Goal: Task Accomplishment & Management: Use online tool/utility

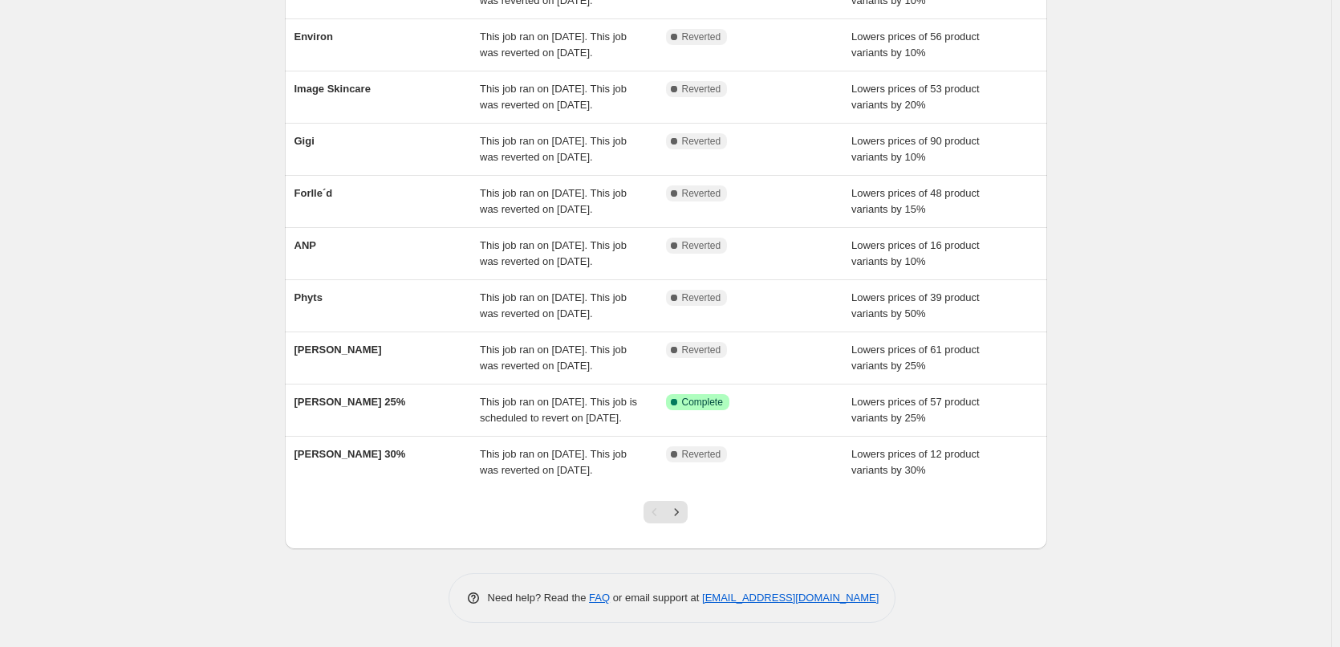
scroll to position [340, 0]
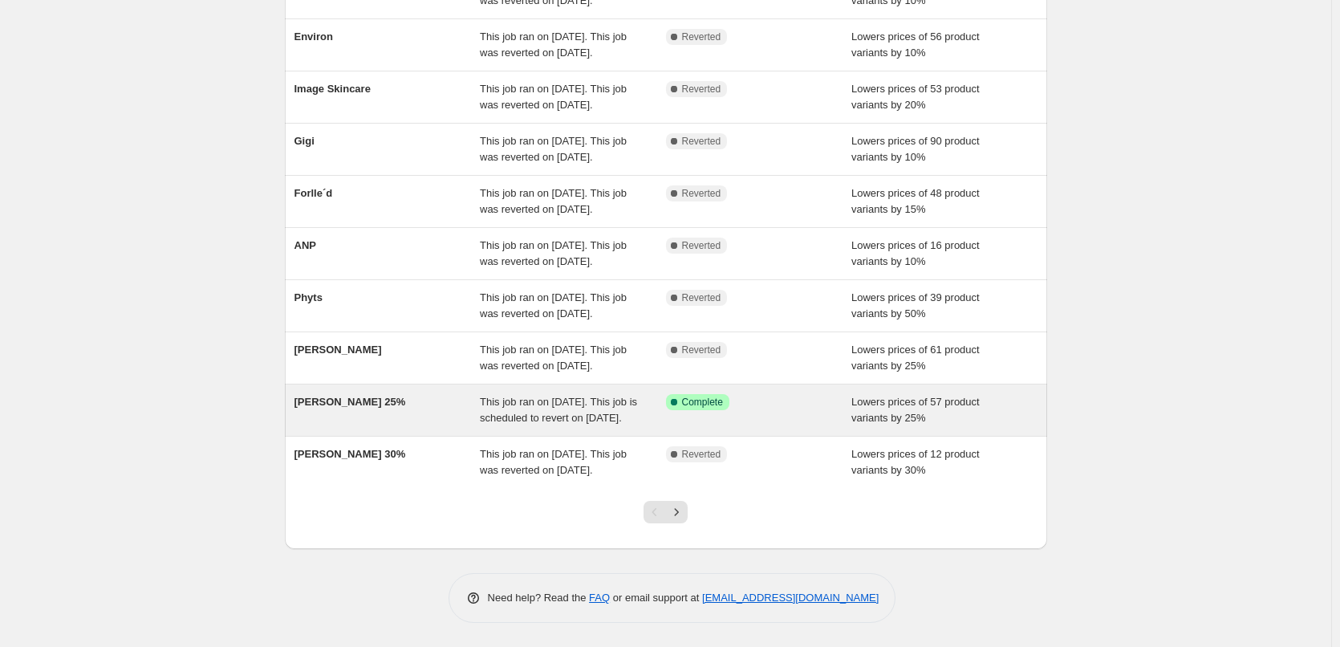
click at [343, 395] on span "[PERSON_NAME] 25%" at bounding box center [350, 401] width 112 height 12
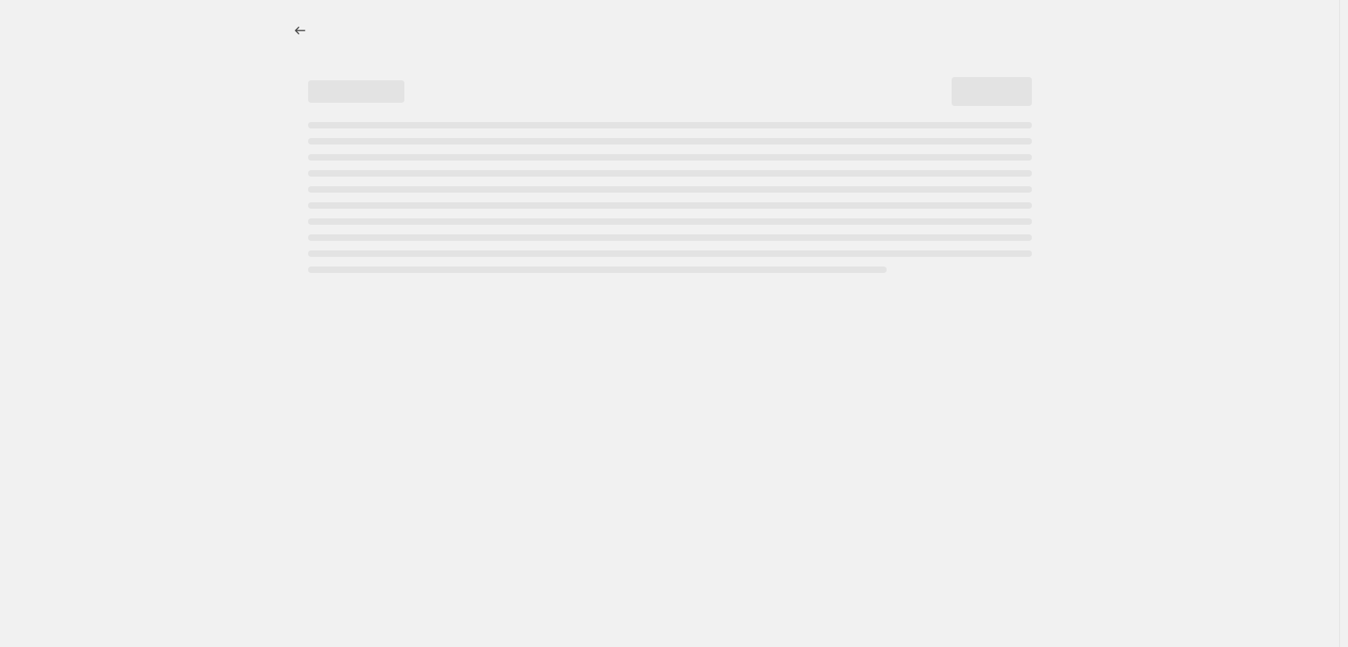
select select "percentage"
select select "not_equal"
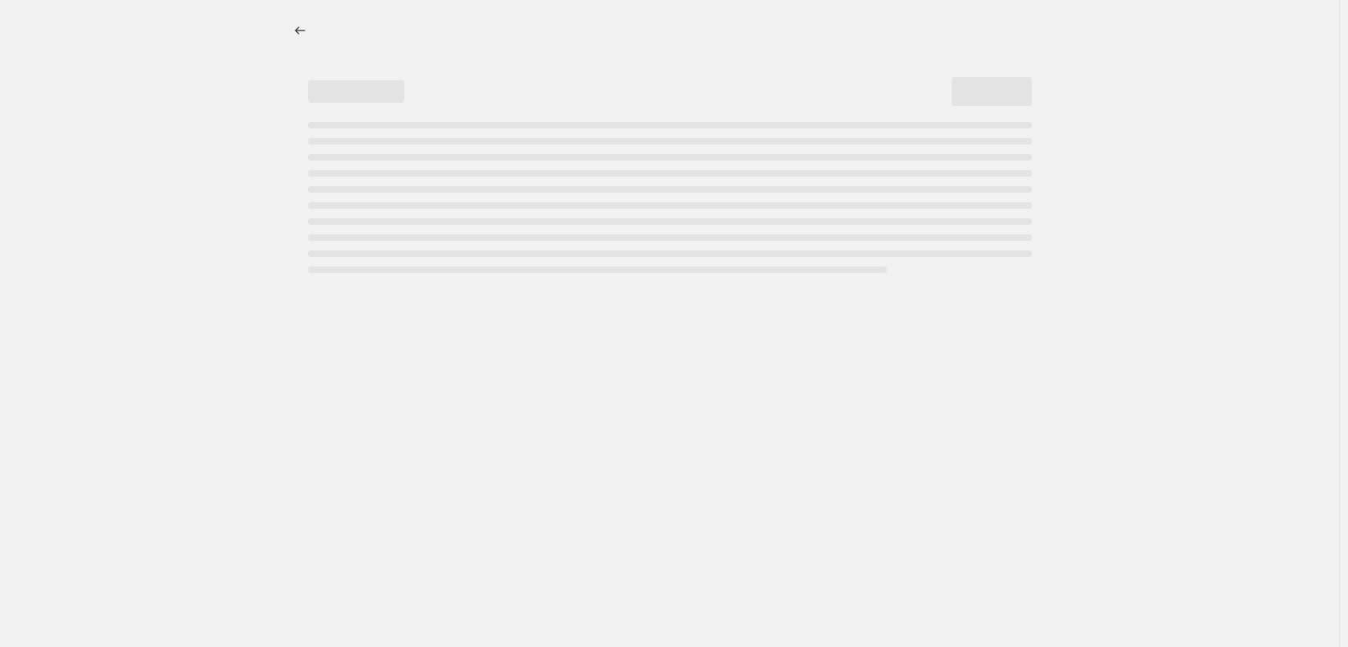
select select "not_equal"
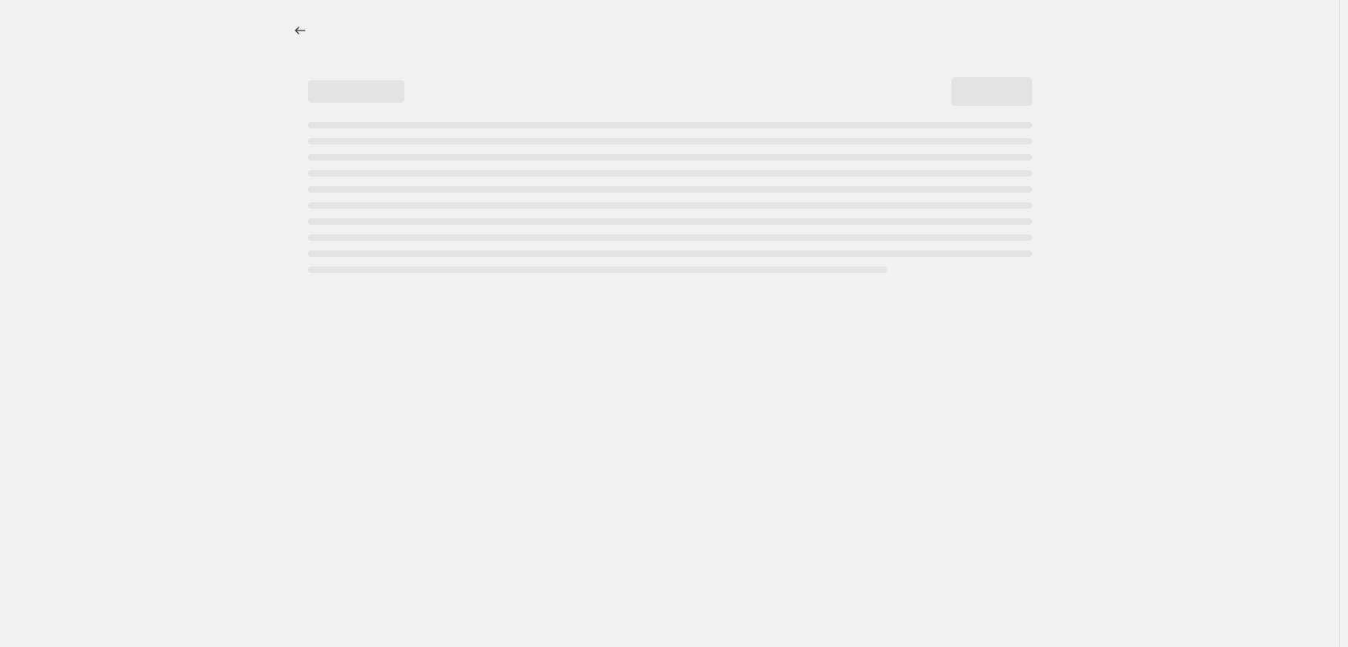
select select "not_equal"
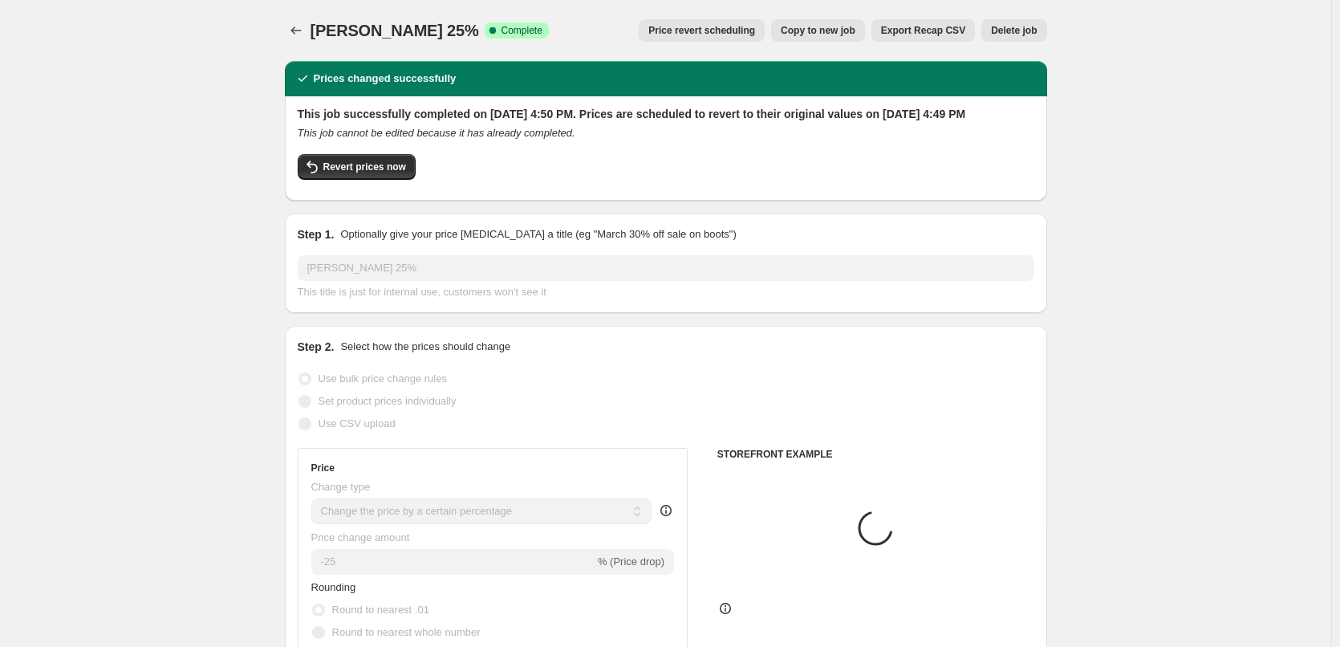
select select "vendor"
select select "tag"
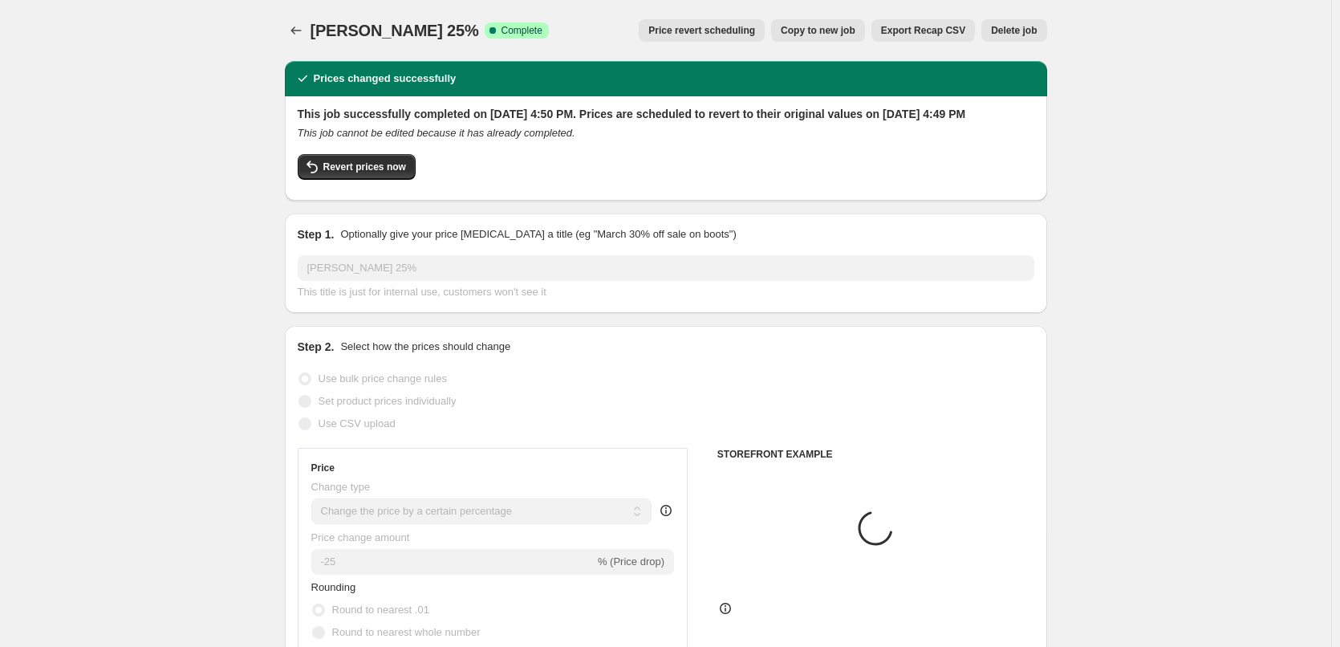
select select "tag"
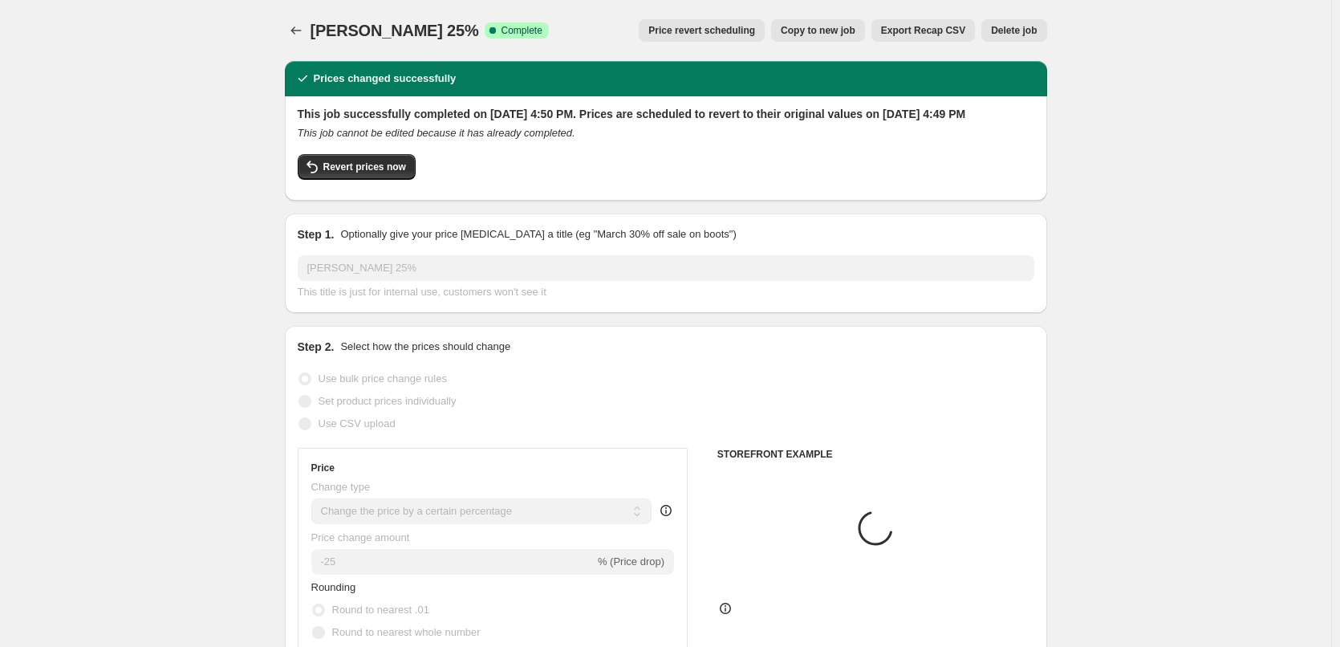
select select "tag"
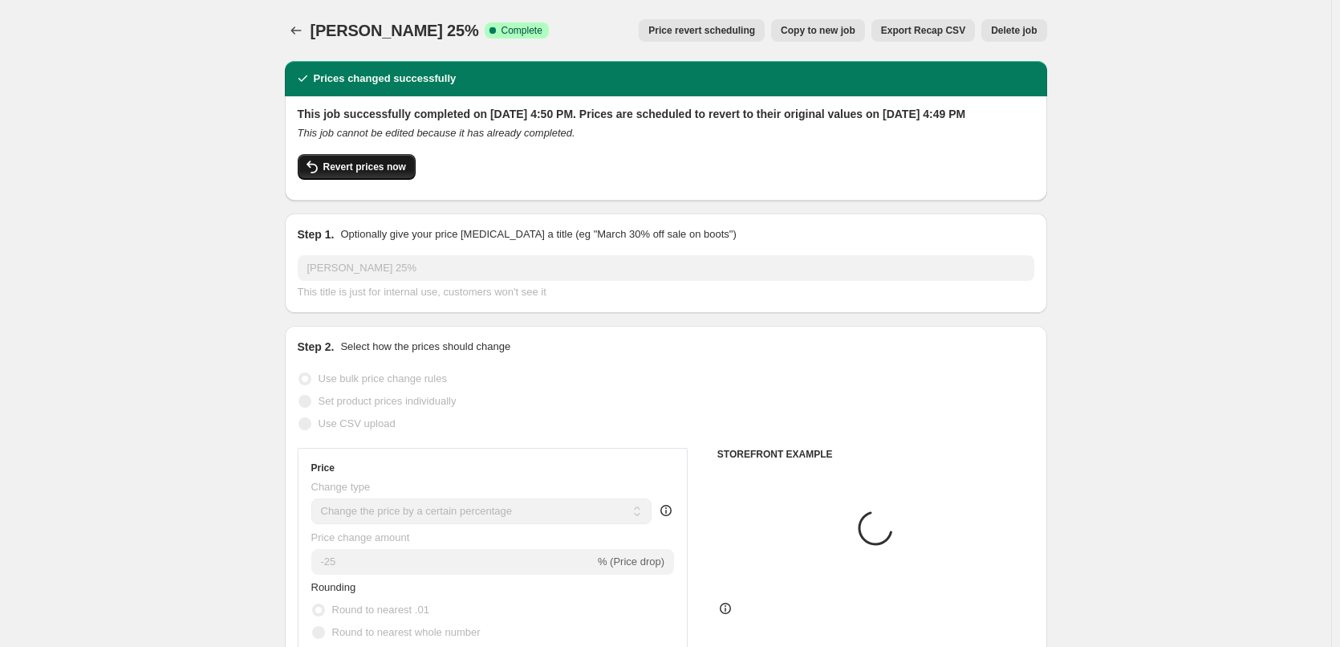
click at [383, 173] on span "Revert prices now" at bounding box center [364, 166] width 83 height 13
checkbox input "false"
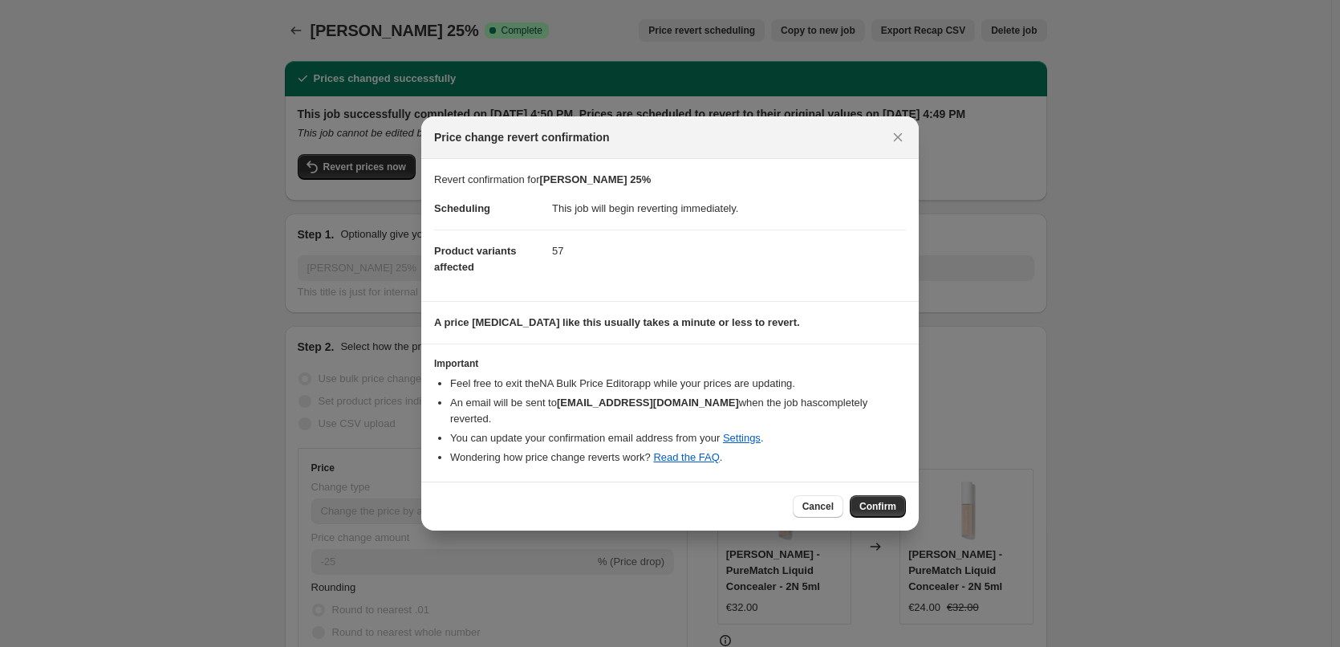
click at [906, 505] on div "Cancel Confirm" at bounding box center [669, 505] width 497 height 49
click at [899, 505] on button "Confirm" at bounding box center [878, 506] width 56 height 22
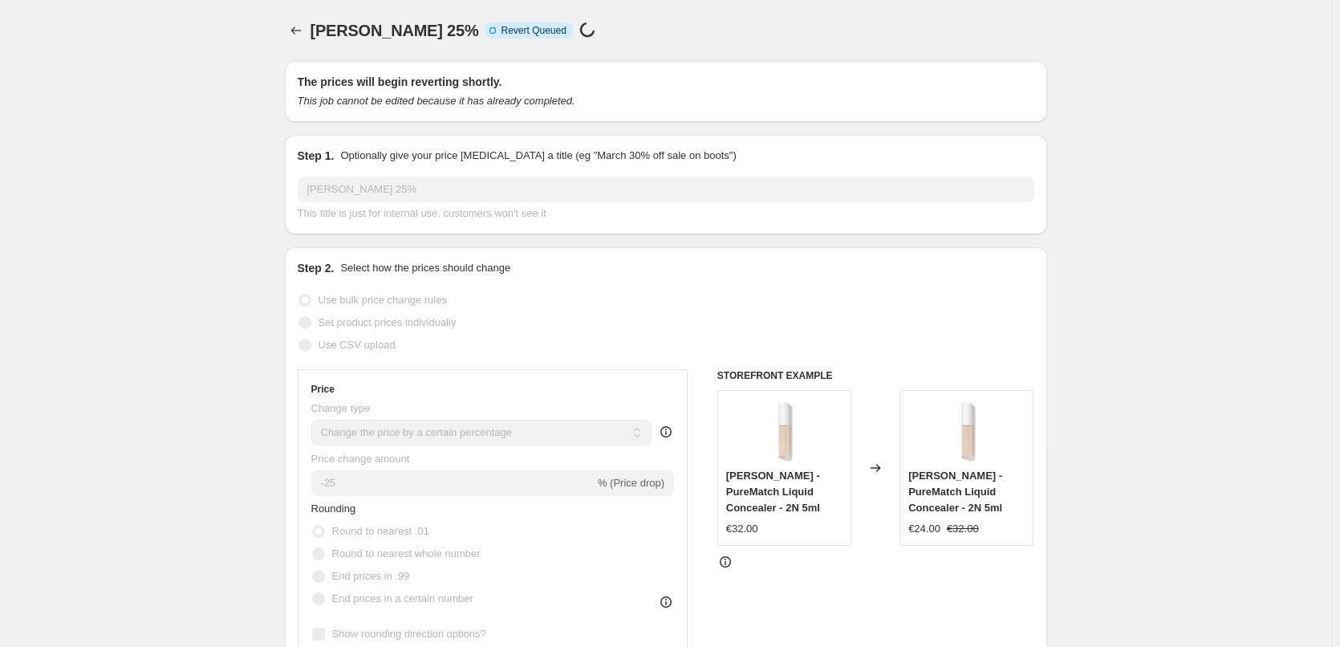
click at [310, 40] on div at bounding box center [298, 30] width 26 height 22
click at [299, 31] on icon "Price change jobs" at bounding box center [296, 30] width 16 height 16
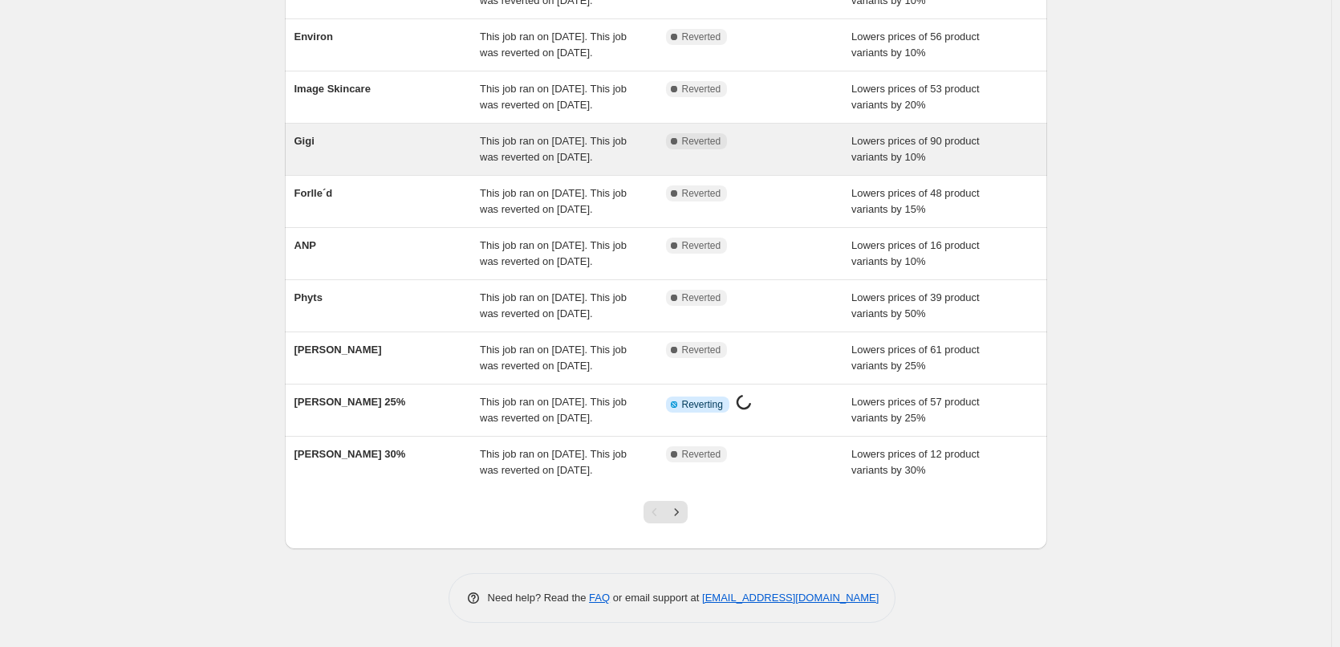
scroll to position [340, 0]
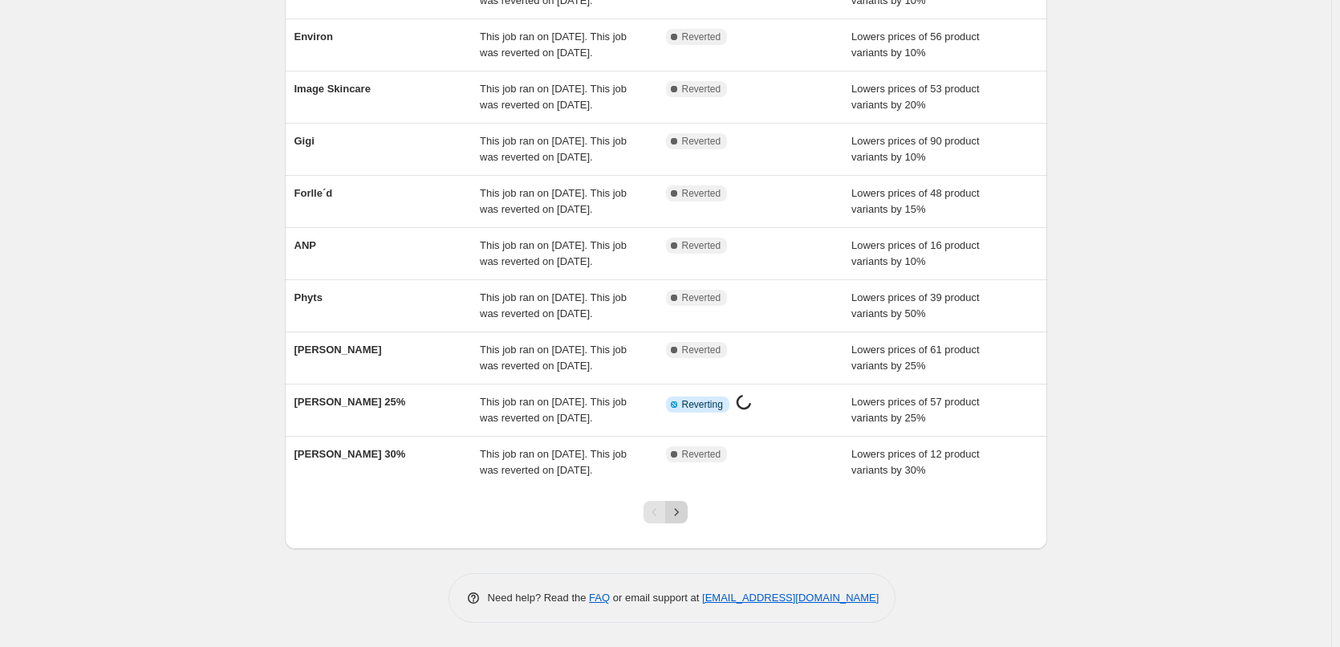
click at [682, 507] on icon "Next" at bounding box center [676, 512] width 16 height 16
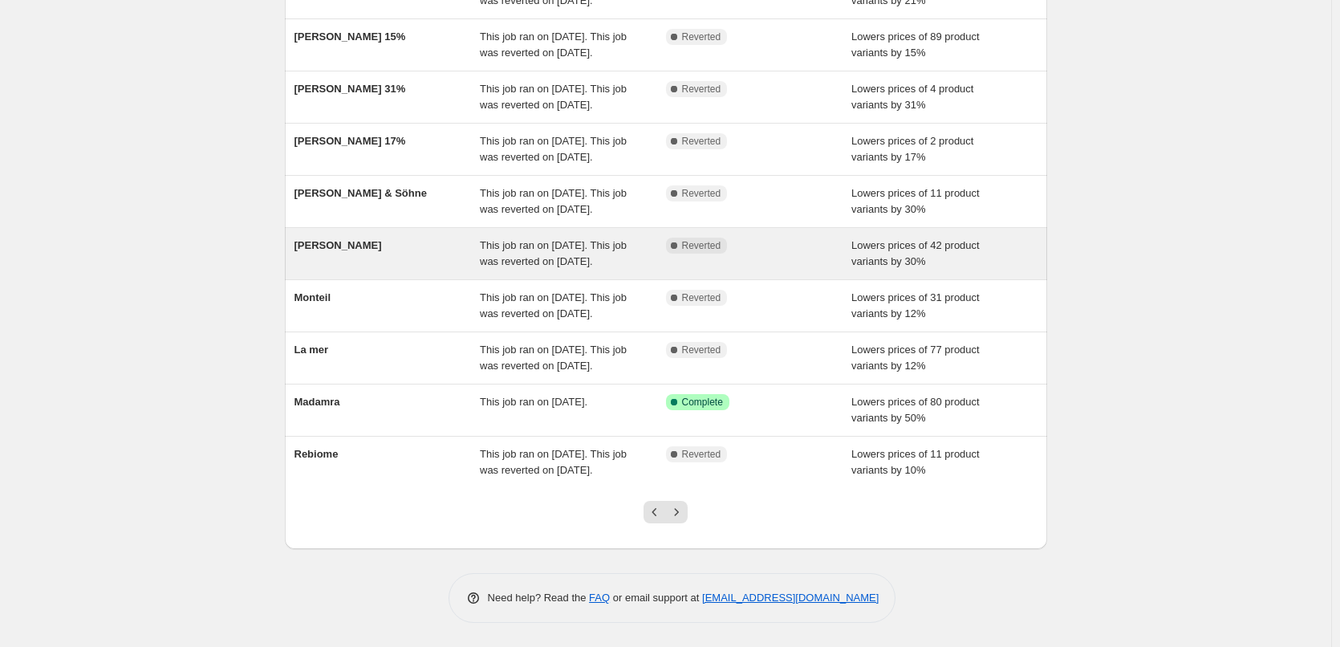
scroll to position [308, 0]
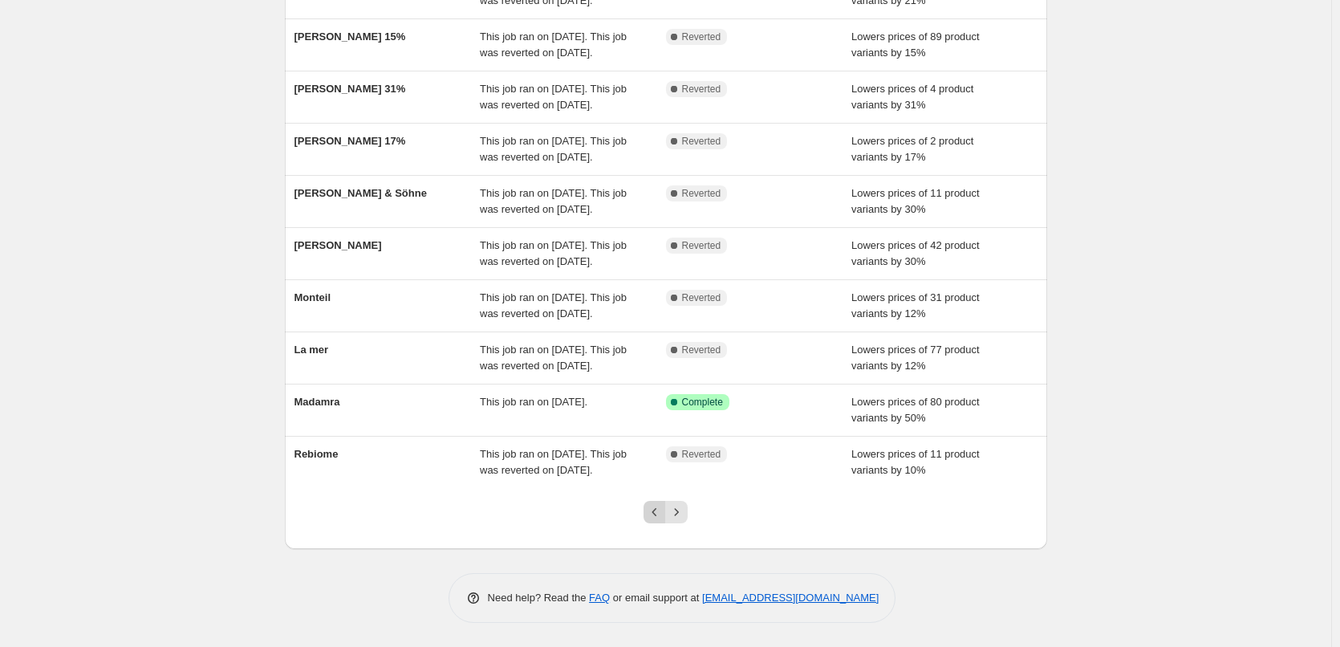
click at [654, 510] on icon "Previous" at bounding box center [655, 512] width 16 height 16
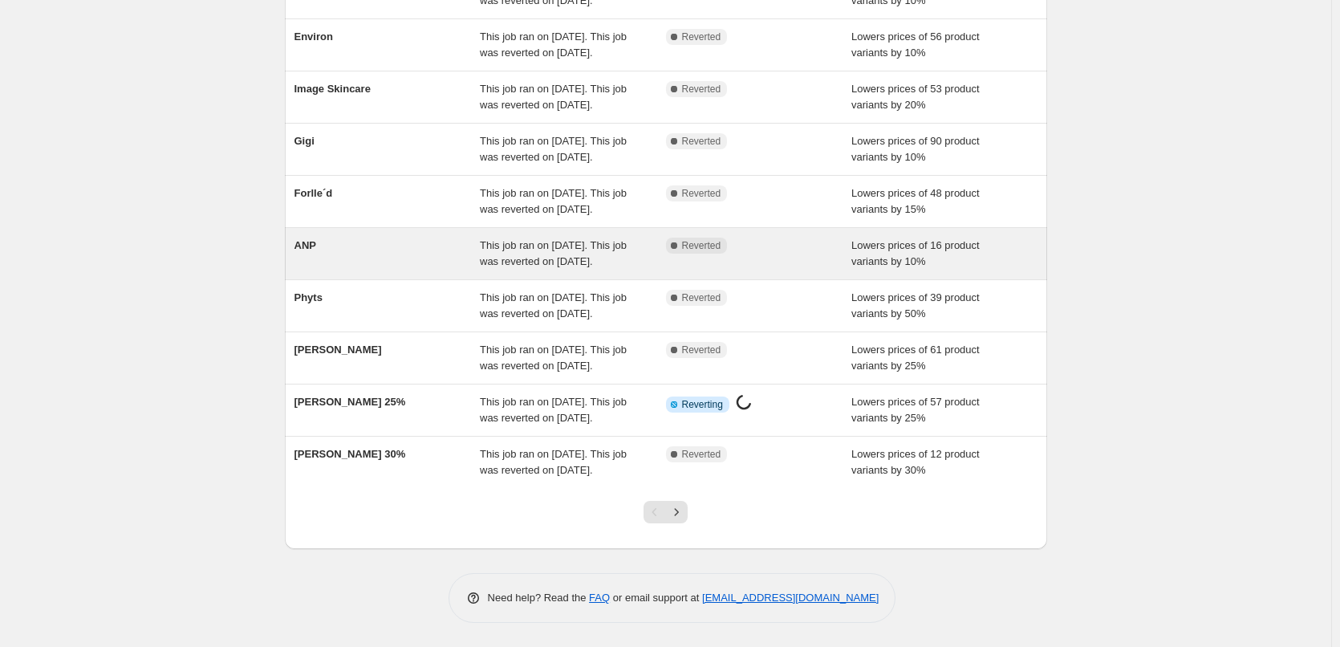
scroll to position [340, 0]
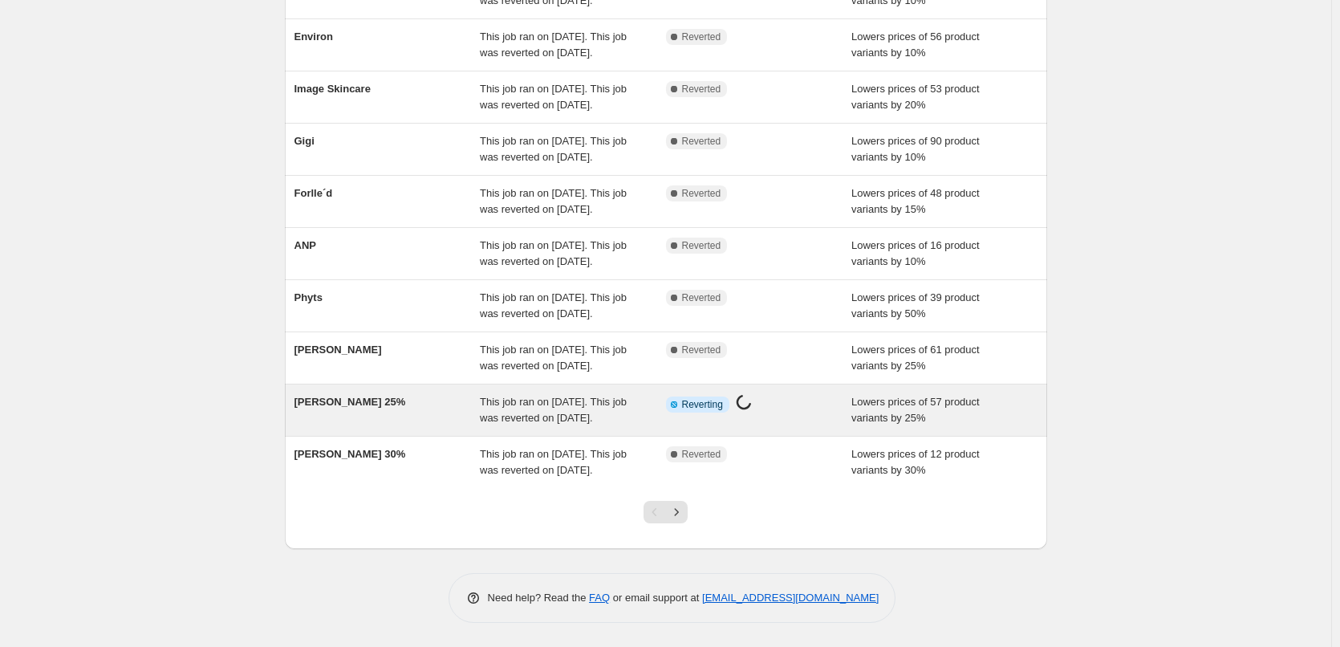
click at [387, 394] on div "[PERSON_NAME] 25%" at bounding box center [387, 410] width 186 height 32
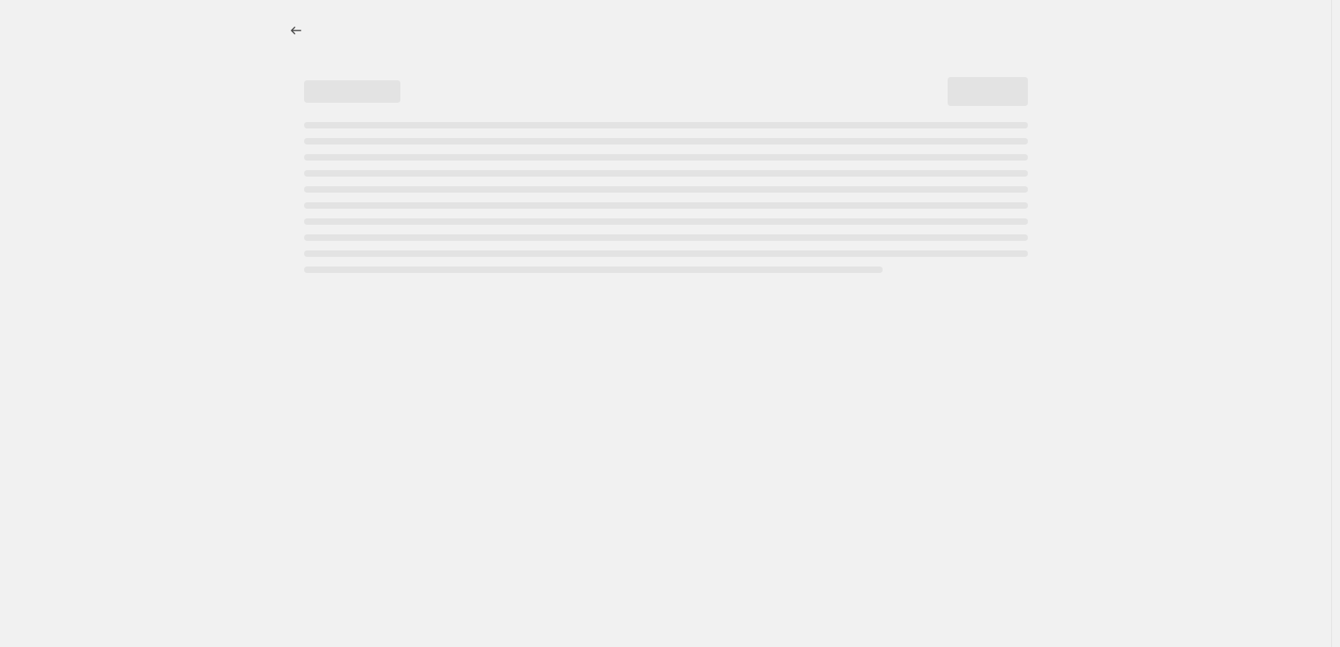
select select "percentage"
select select "vendor"
select select "tag"
select select "not_equal"
select select "tag"
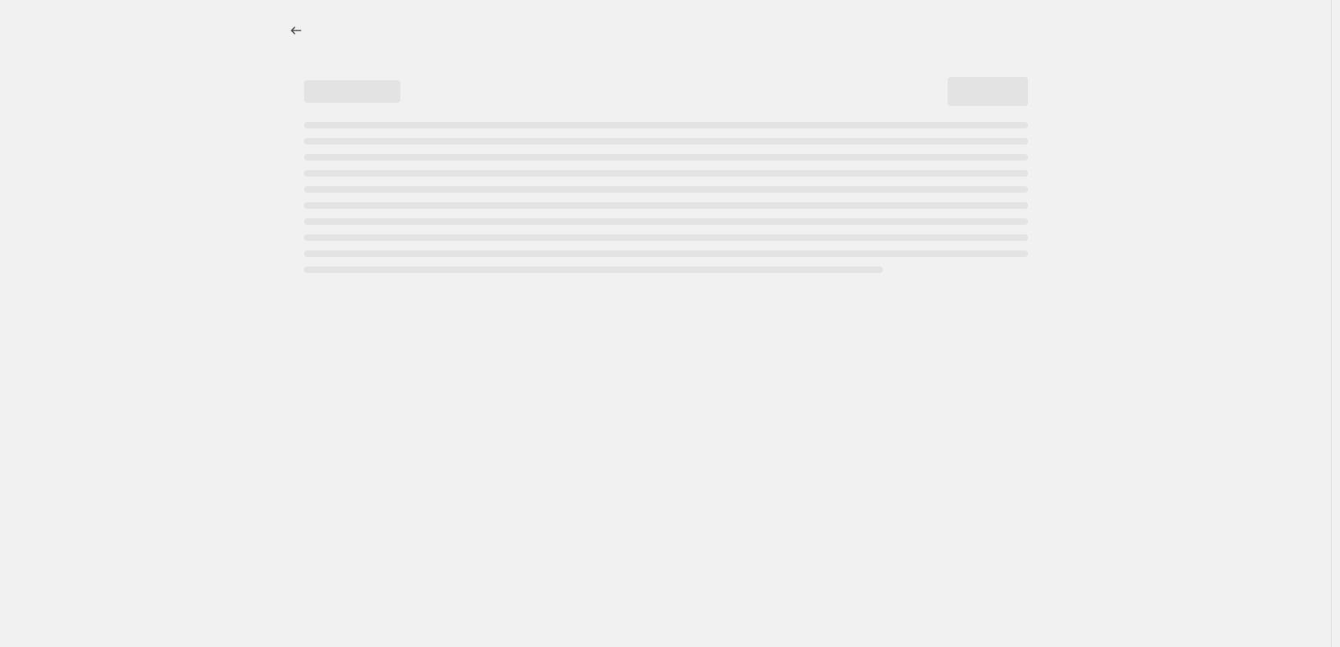
select select "not_equal"
select select "tag"
select select "not_equal"
select select "tag"
select select "not_equal"
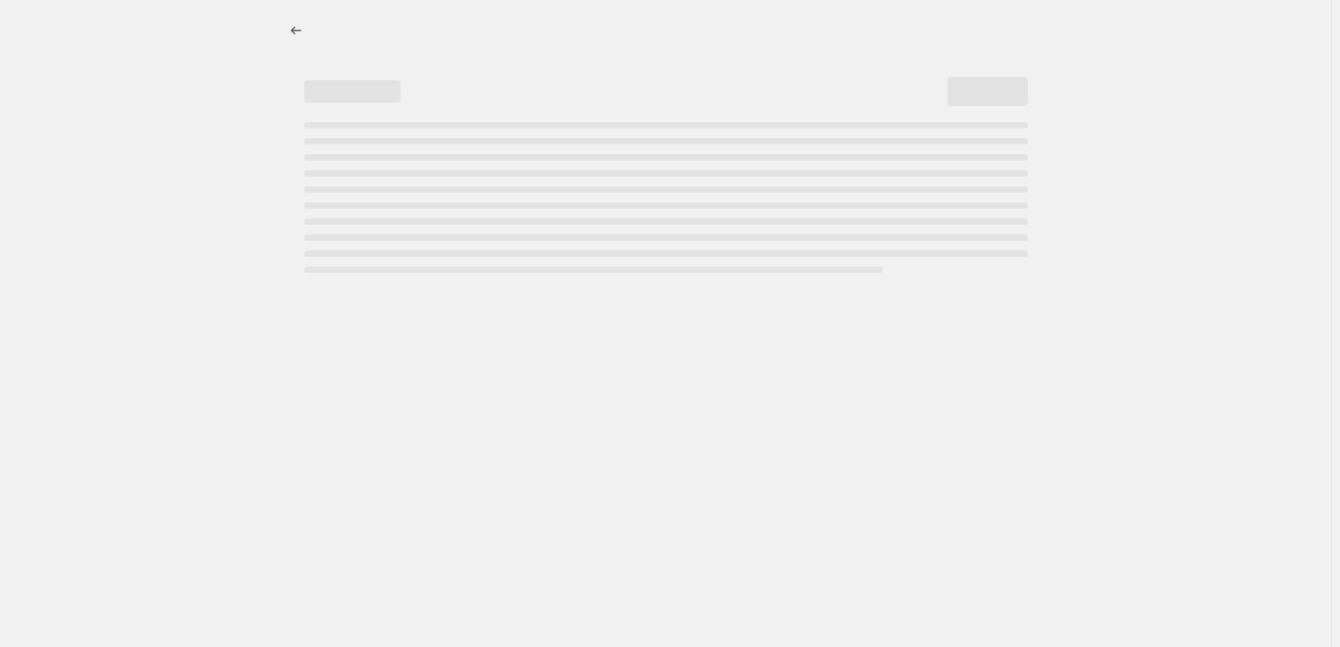
select select "tag"
select select "not_equal"
select select "tag"
select select "not_equal"
select select "tag"
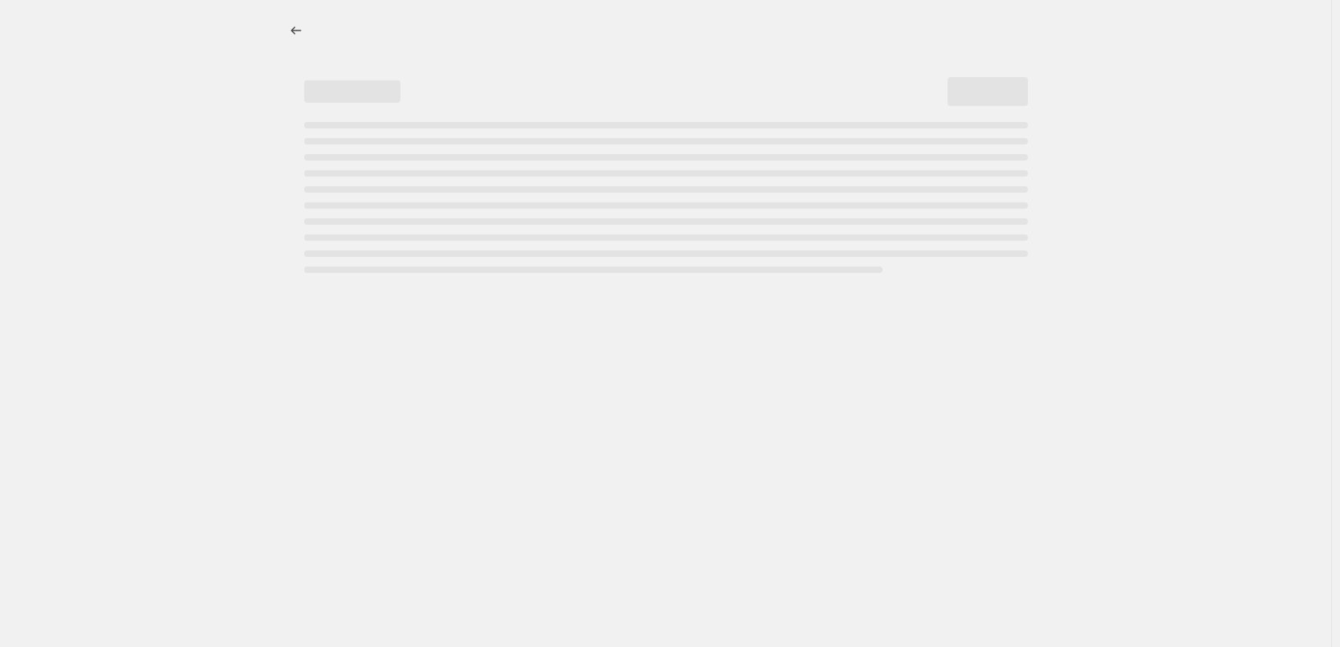
select select "not_equal"
select select "tag"
select select "not_equal"
select select "tag"
select select "not_equal"
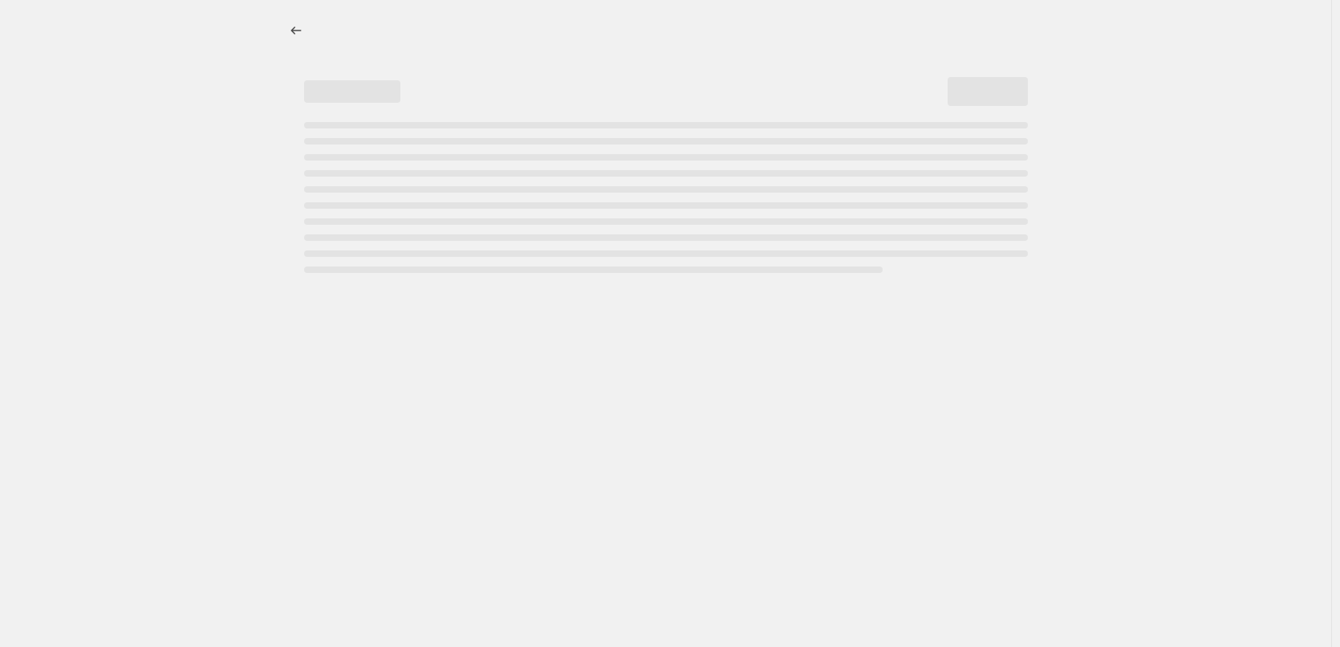
select select "tag"
select select "not_equal"
select select "tag"
select select "not_equal"
select select "tag"
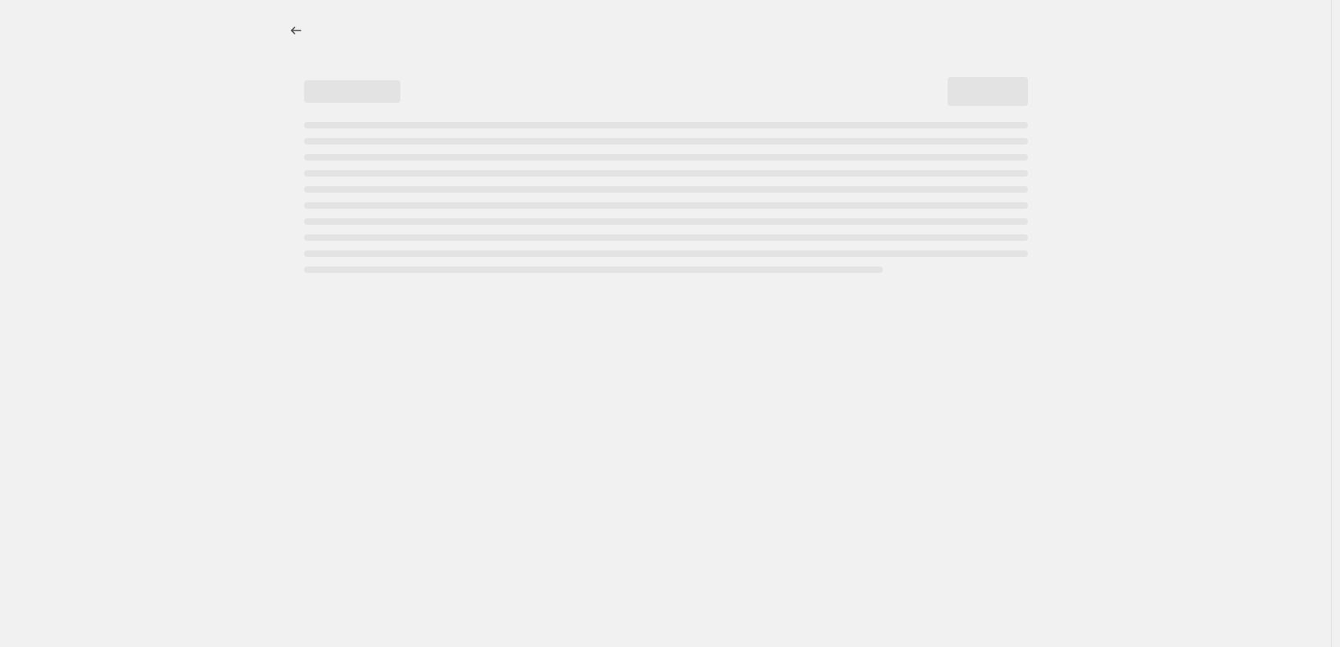
select select "not_equal"
select select "tag"
select select "not_equal"
select select "tag"
select select "not_equal"
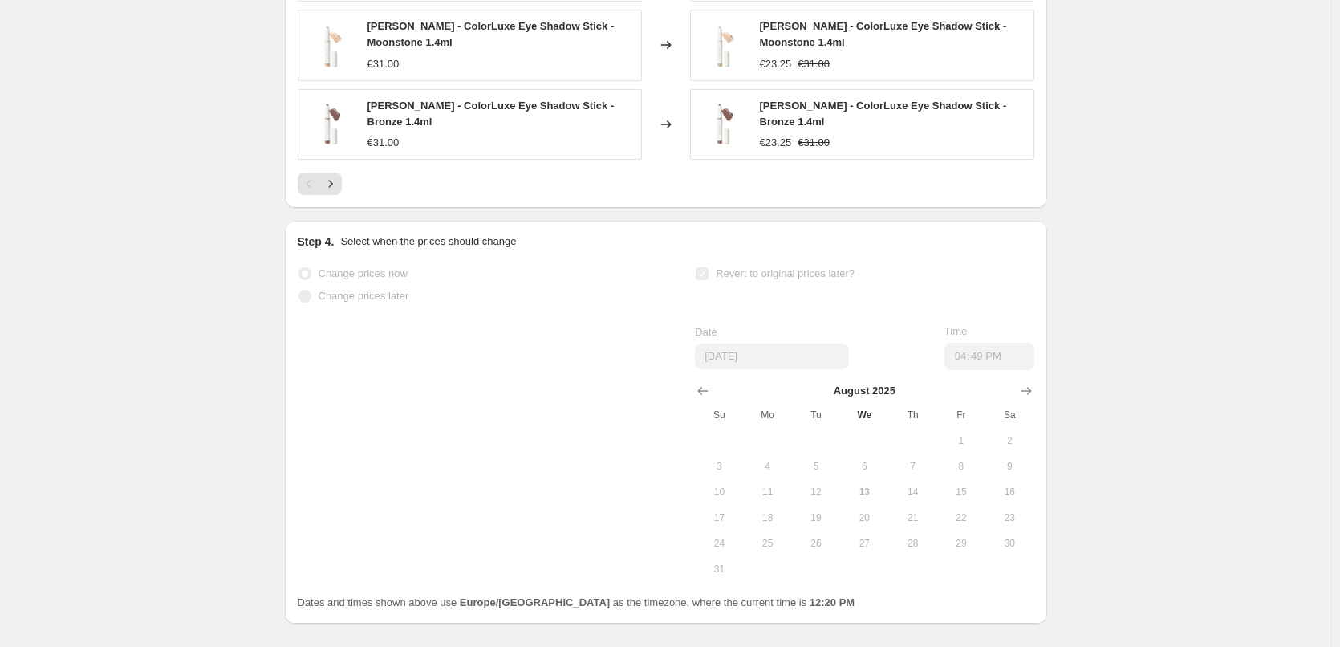
scroll to position [1981, 0]
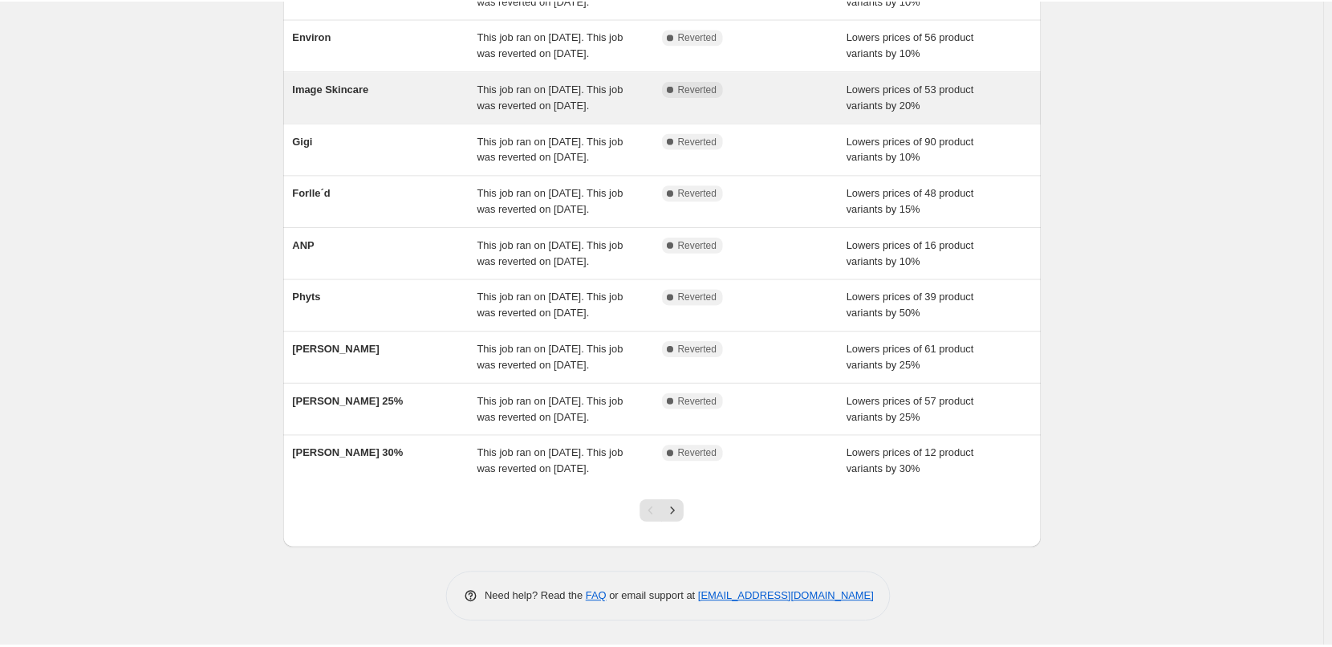
scroll to position [340, 0]
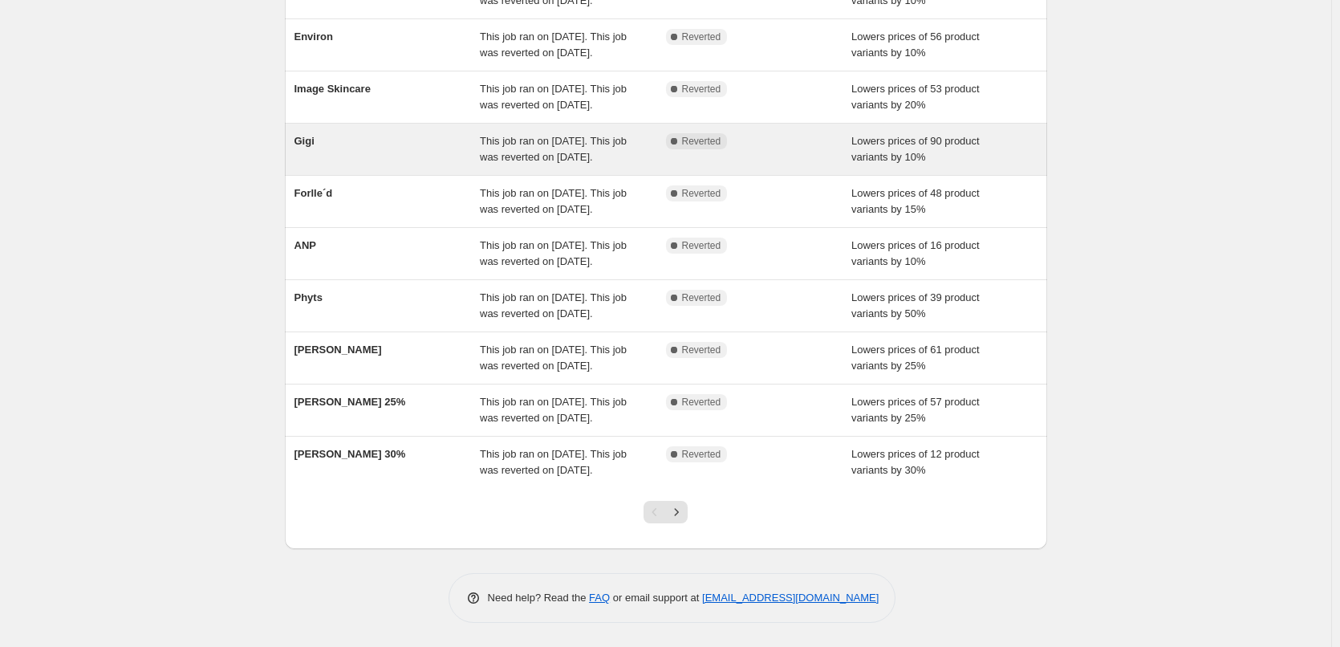
scroll to position [340, 0]
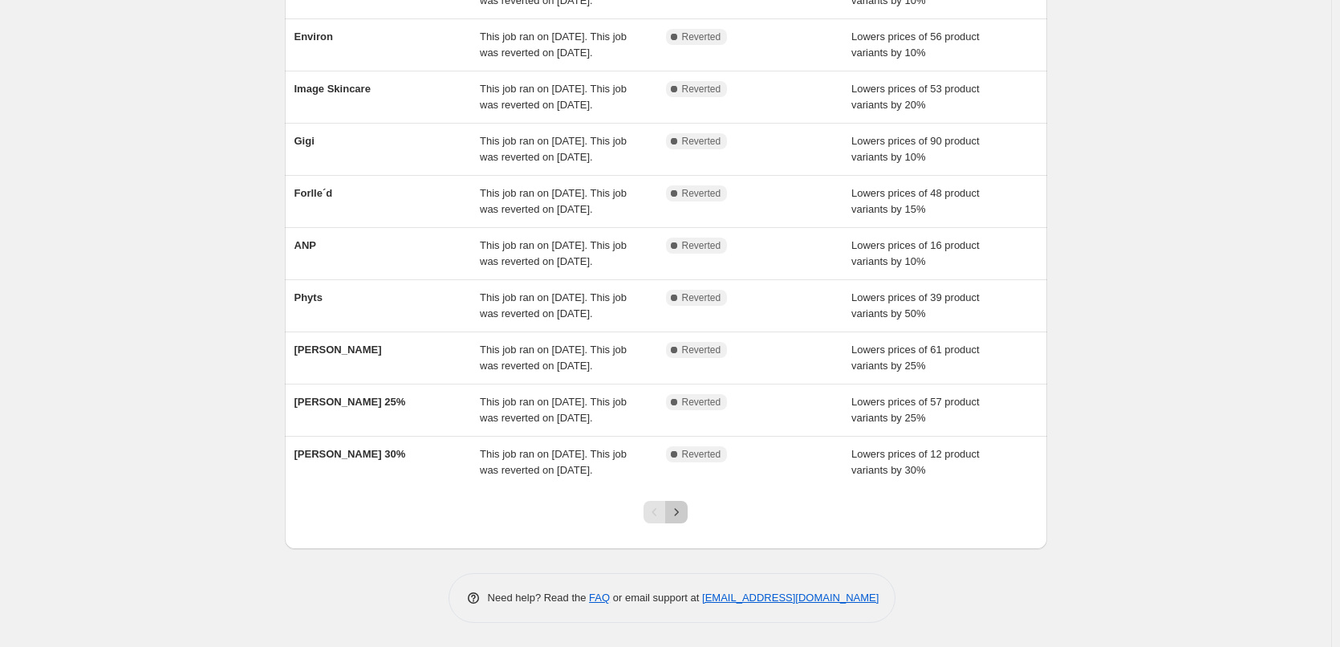
click at [684, 516] on icon "Next" at bounding box center [676, 512] width 16 height 16
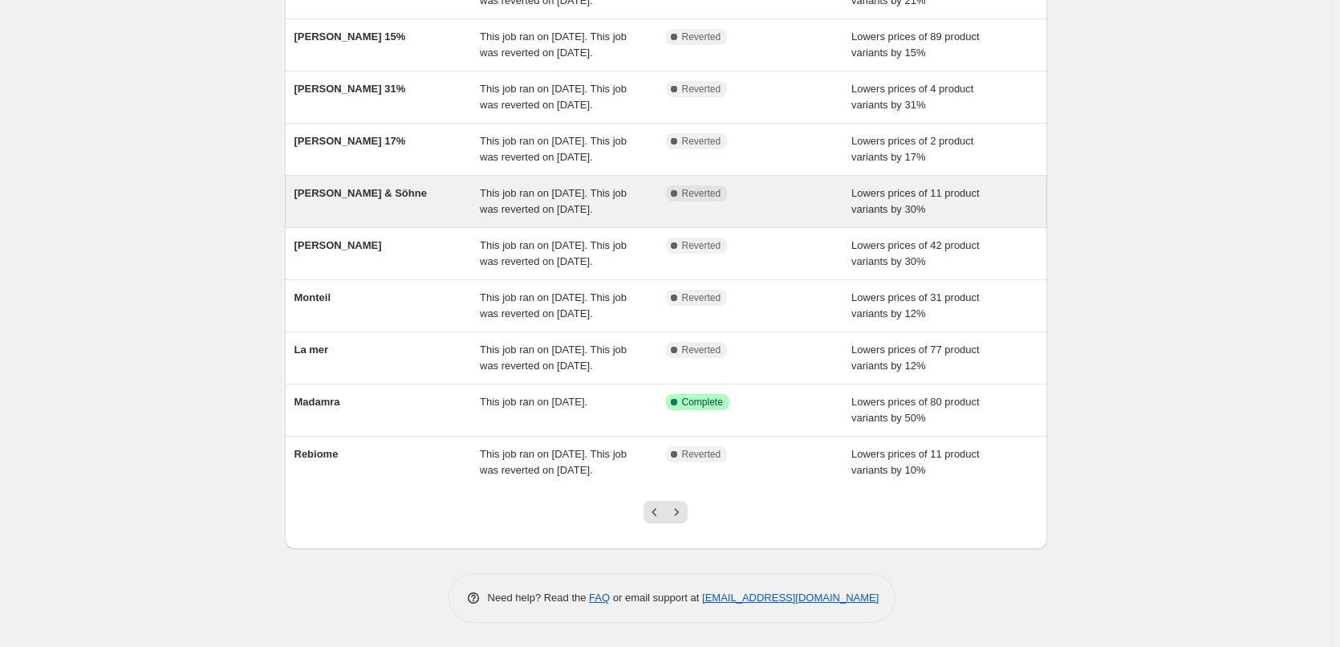
scroll to position [308, 0]
